Goal: Navigation & Orientation: Find specific page/section

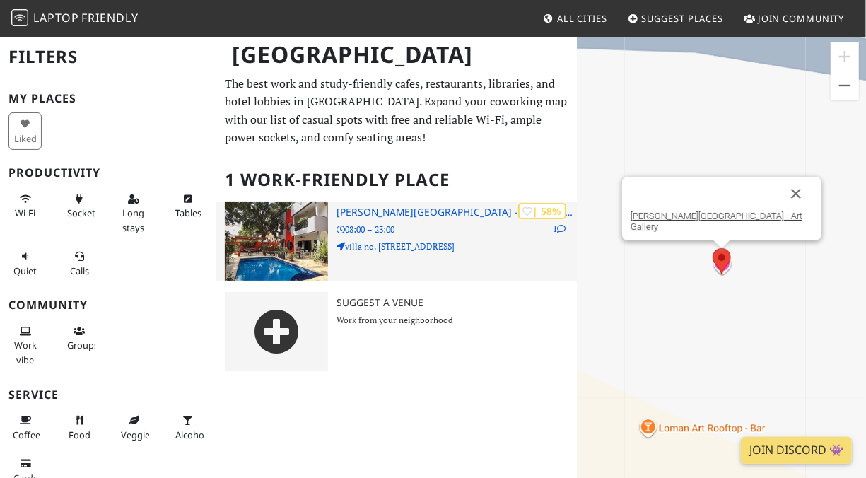
click at [405, 207] on h3 "Loman Art House - Art Gallery" at bounding box center [456, 212] width 240 height 12
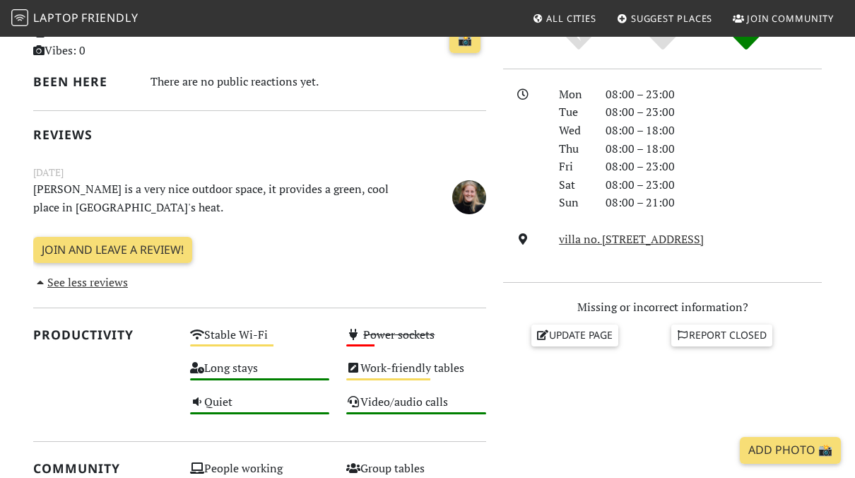
scroll to position [356, 0]
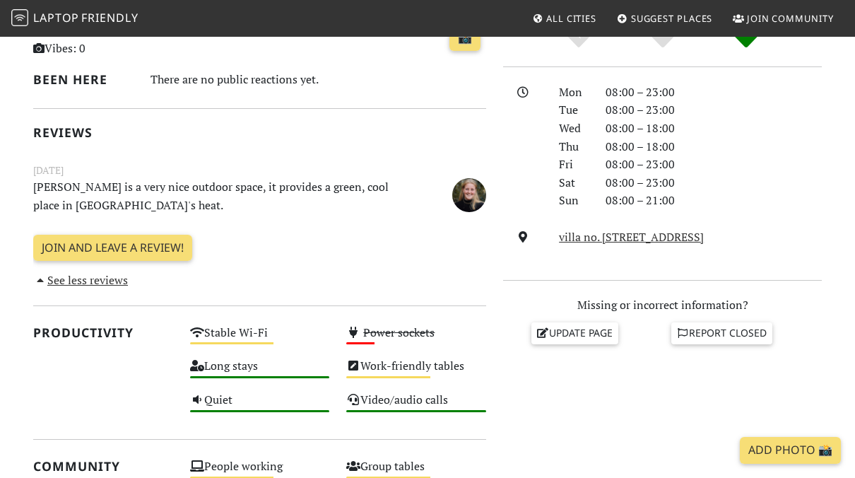
click at [498, 210] on div "Do you like working from here? Mon 08:00 – 23:00 Tue 08:00 – 23:00 Wed 08:00 – …" at bounding box center [663, 407] width 336 height 835
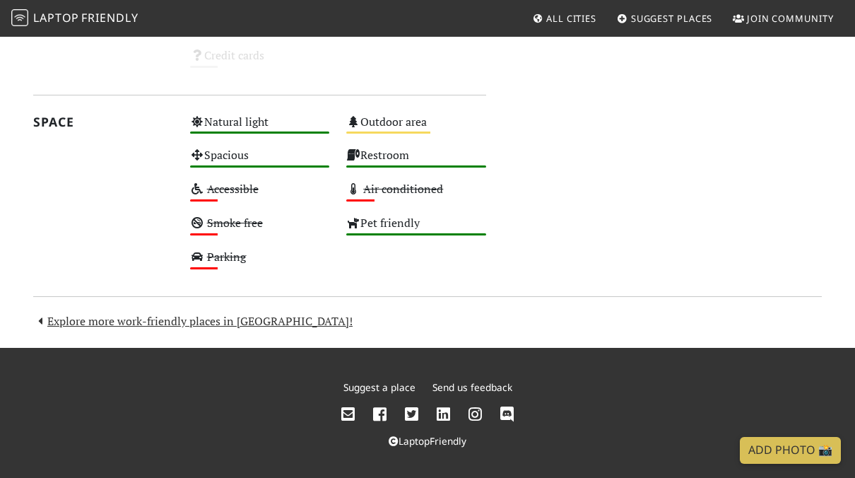
scroll to position [902, 0]
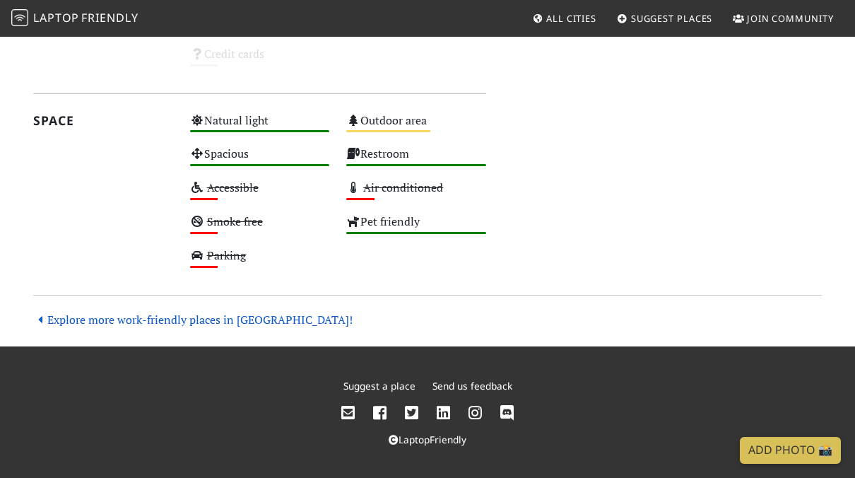
click at [182, 318] on link "Explore more work-friendly places in Dakar!" at bounding box center [193, 320] width 320 height 16
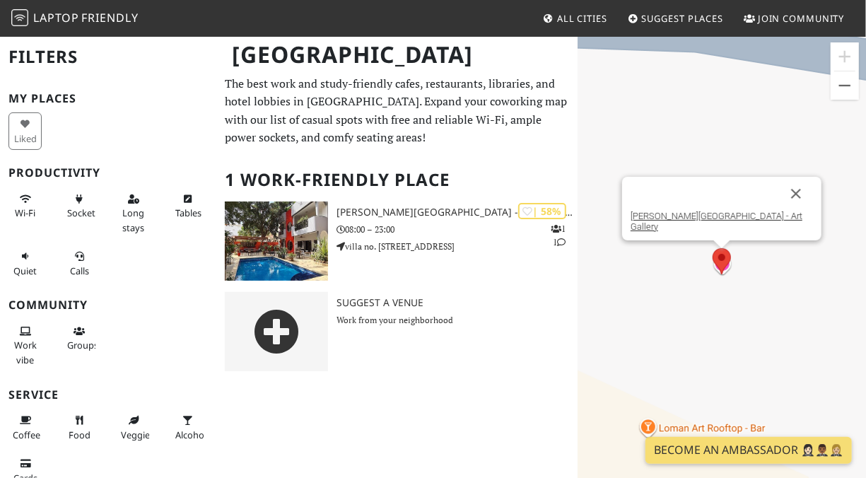
drag, startPoint x: 404, startPoint y: 211, endPoint x: 542, endPoint y: 140, distance: 155.5
click at [542, 140] on p "The best work and study-friendly cafes, restaurants, libraries, and hotel lobbi…" at bounding box center [397, 111] width 344 height 72
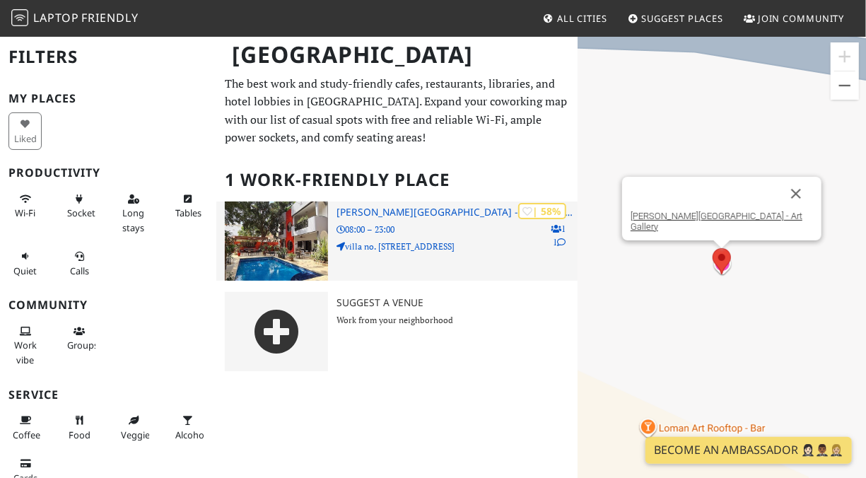
click at [319, 223] on img at bounding box center [276, 240] width 103 height 79
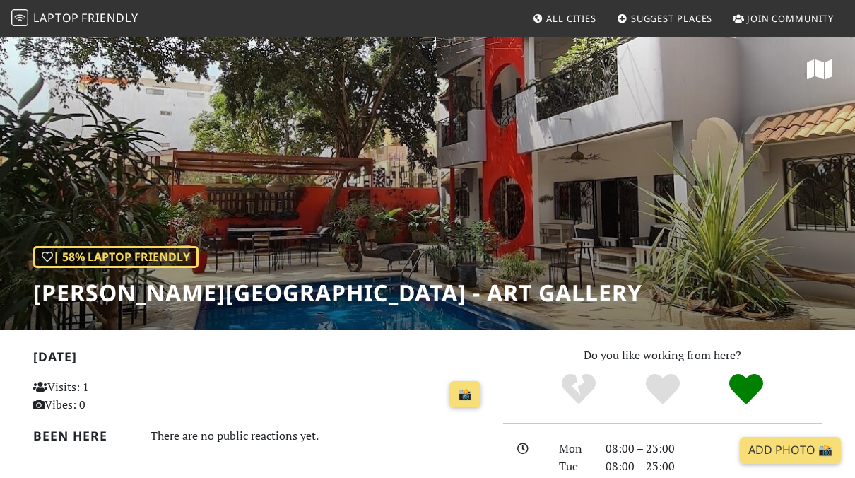
click at [773, 21] on span "Join Community" at bounding box center [790, 18] width 87 height 13
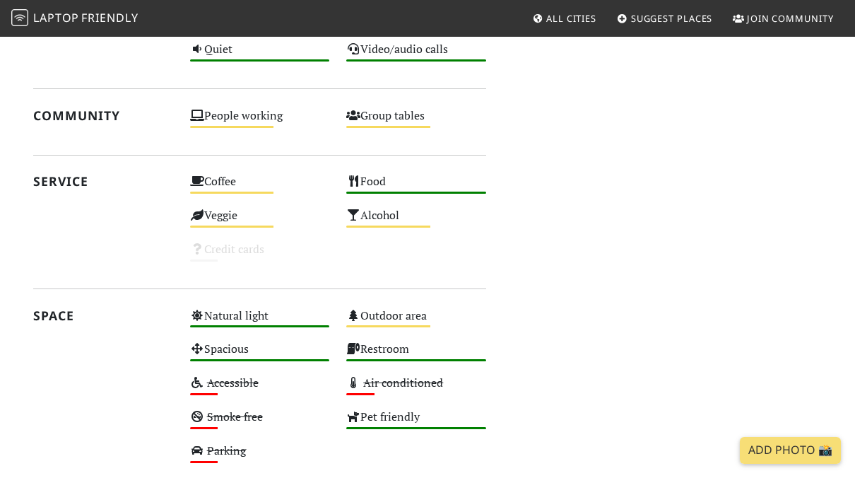
scroll to position [708, 0]
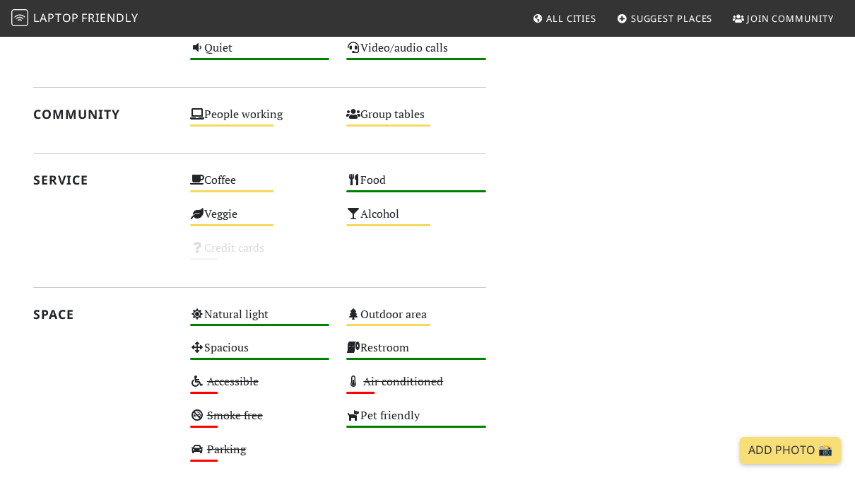
click at [40, 232] on div "Service" at bounding box center [103, 220] width 157 height 101
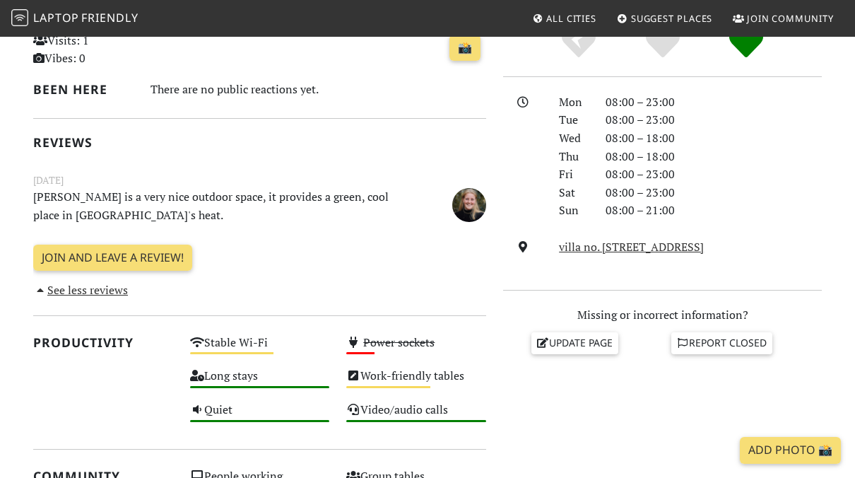
scroll to position [347, 0]
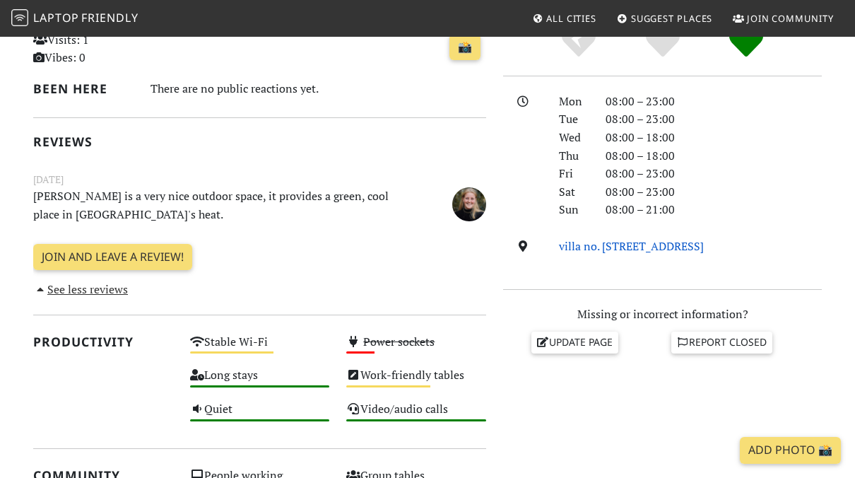
click at [623, 243] on link "villa no. 1 rue de pharmacy Atlantic Mamelles Dakar, 12500, Dakar" at bounding box center [631, 246] width 145 height 16
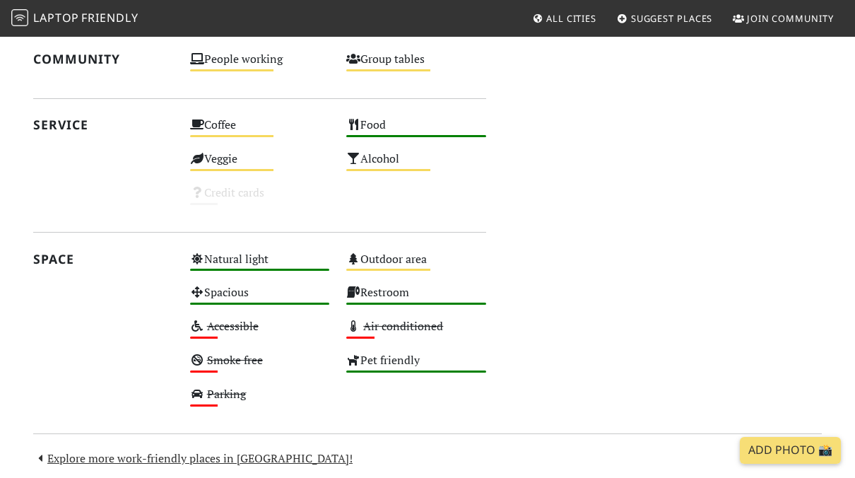
scroll to position [762, 0]
